Goal: Task Accomplishment & Management: Use online tool/utility

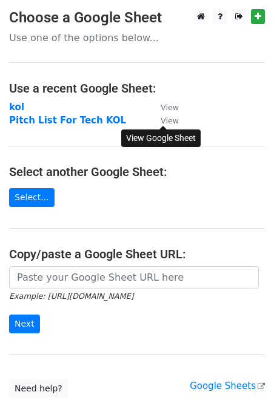
click at [166, 123] on small "View" at bounding box center [169, 120] width 18 height 9
click at [73, 123] on strong "Pitch List For Tech KOL" at bounding box center [67, 120] width 117 height 11
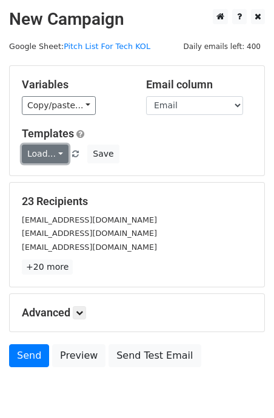
click at [50, 155] on link "Load..." at bounding box center [45, 154] width 47 height 19
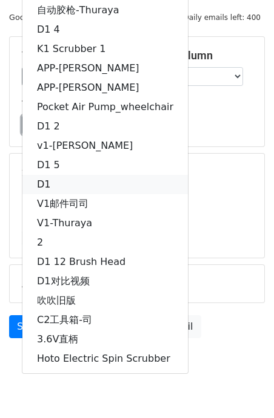
scroll to position [52, 0]
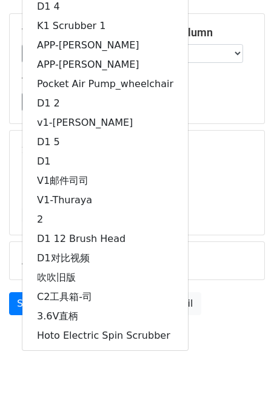
click at [197, 179] on div "backwoods.trapper@yahoo.com" at bounding box center [137, 181] width 248 height 14
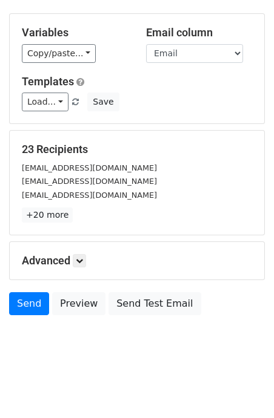
scroll to position [0, 0]
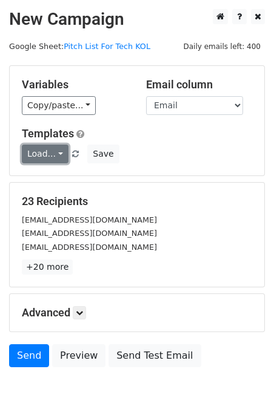
click at [58, 160] on link "Load..." at bounding box center [45, 154] width 47 height 19
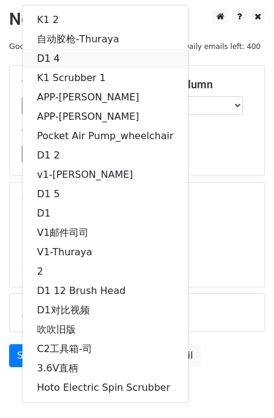
click at [70, 54] on link "D1 4" at bounding box center [104, 58] width 165 height 19
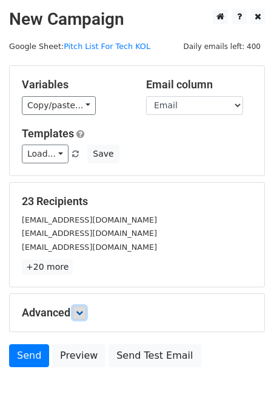
click at [83, 315] on icon at bounding box center [79, 312] width 7 height 7
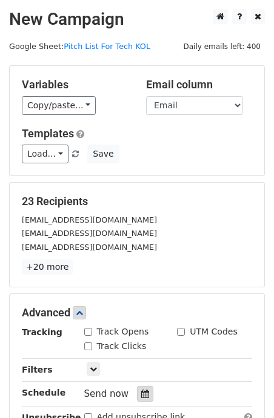
click at [141, 390] on icon at bounding box center [145, 394] width 8 height 8
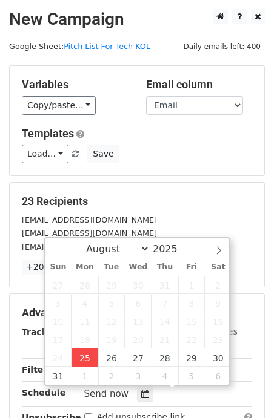
type input "2025-08-25 15:59"
type input "03"
type input "59"
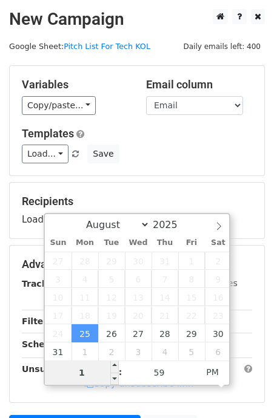
type input "11"
click at [165, 169] on div "Variables Copy/paste... {{ID}} {{Email}} Email column ID Email Templates Load..…" at bounding box center [137, 121] width 254 height 110
type input "2025-08-25 23:59"
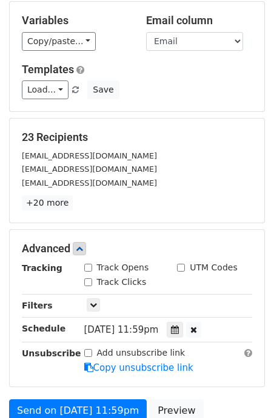
scroll to position [65, 0]
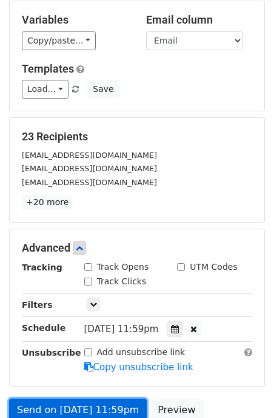
click at [64, 402] on link "Send on Aug 25 at 11:59pm" at bounding box center [77, 410] width 137 height 23
click at [54, 404] on link "Send on Aug 25 at 11:59pm" at bounding box center [77, 410] width 137 height 23
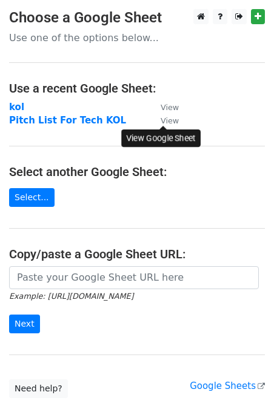
click at [168, 121] on small "View" at bounding box center [169, 120] width 18 height 9
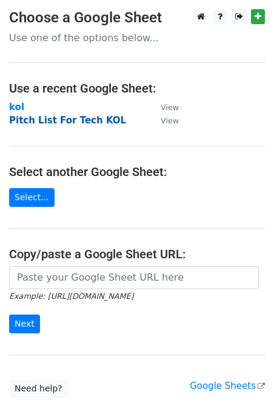
click at [18, 120] on strong "Pitch List For Tech KOL" at bounding box center [67, 120] width 117 height 11
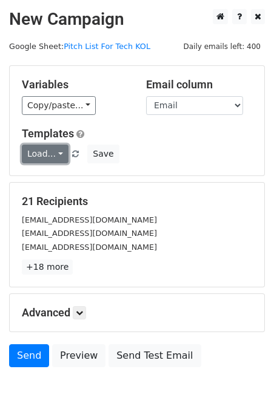
click at [51, 156] on link "Load..." at bounding box center [45, 154] width 47 height 19
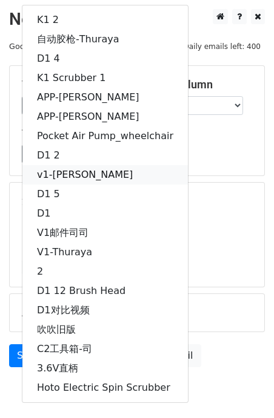
click at [102, 168] on link "v1-[PERSON_NAME]" at bounding box center [104, 174] width 165 height 19
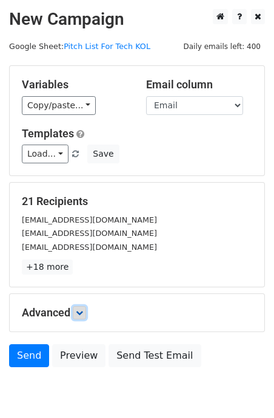
click at [80, 315] on icon at bounding box center [79, 312] width 7 height 7
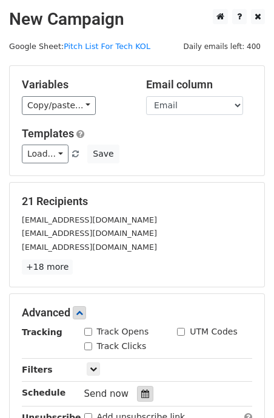
click at [141, 393] on icon at bounding box center [145, 394] width 8 height 8
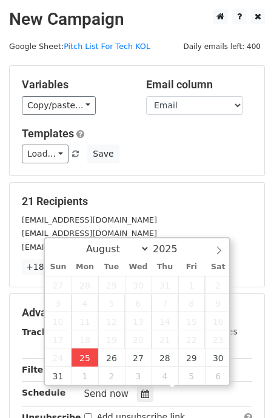
type input "[DATE] 16:10"
type input "04"
type input "10"
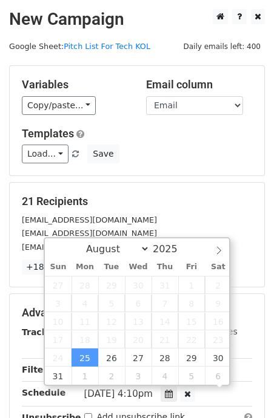
scroll to position [1, 0]
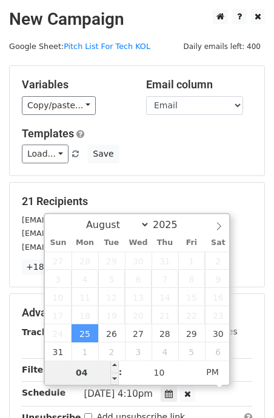
click at [99, 367] on input "04" at bounding box center [82, 373] width 74 height 24
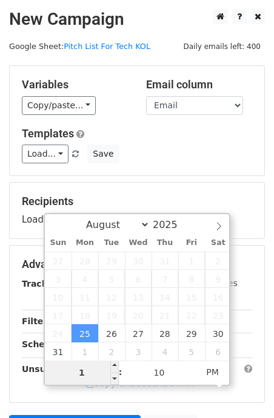
type input "11"
type input "[DATE] 23:10"
click at [178, 173] on div "Variables Copy/paste... {{ID}} {{Email}} Email column ID Email Templates Load..…" at bounding box center [137, 121] width 254 height 110
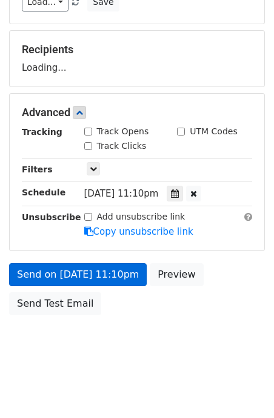
scroll to position [151, 0]
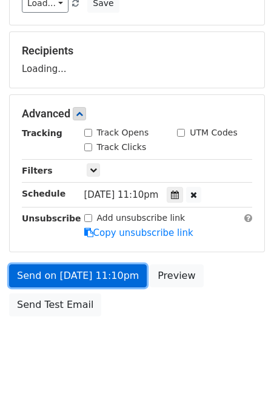
click at [78, 275] on link "Send on [DATE] 11:10pm" at bounding box center [77, 276] width 137 height 23
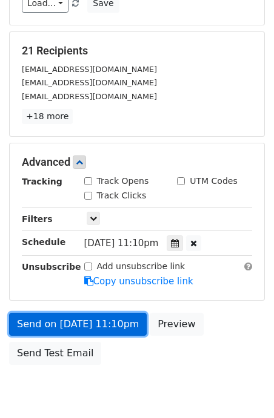
click at [73, 324] on link "Send on [DATE] 11:10pm" at bounding box center [77, 324] width 137 height 23
